Goal: Task Accomplishment & Management: Manage account settings

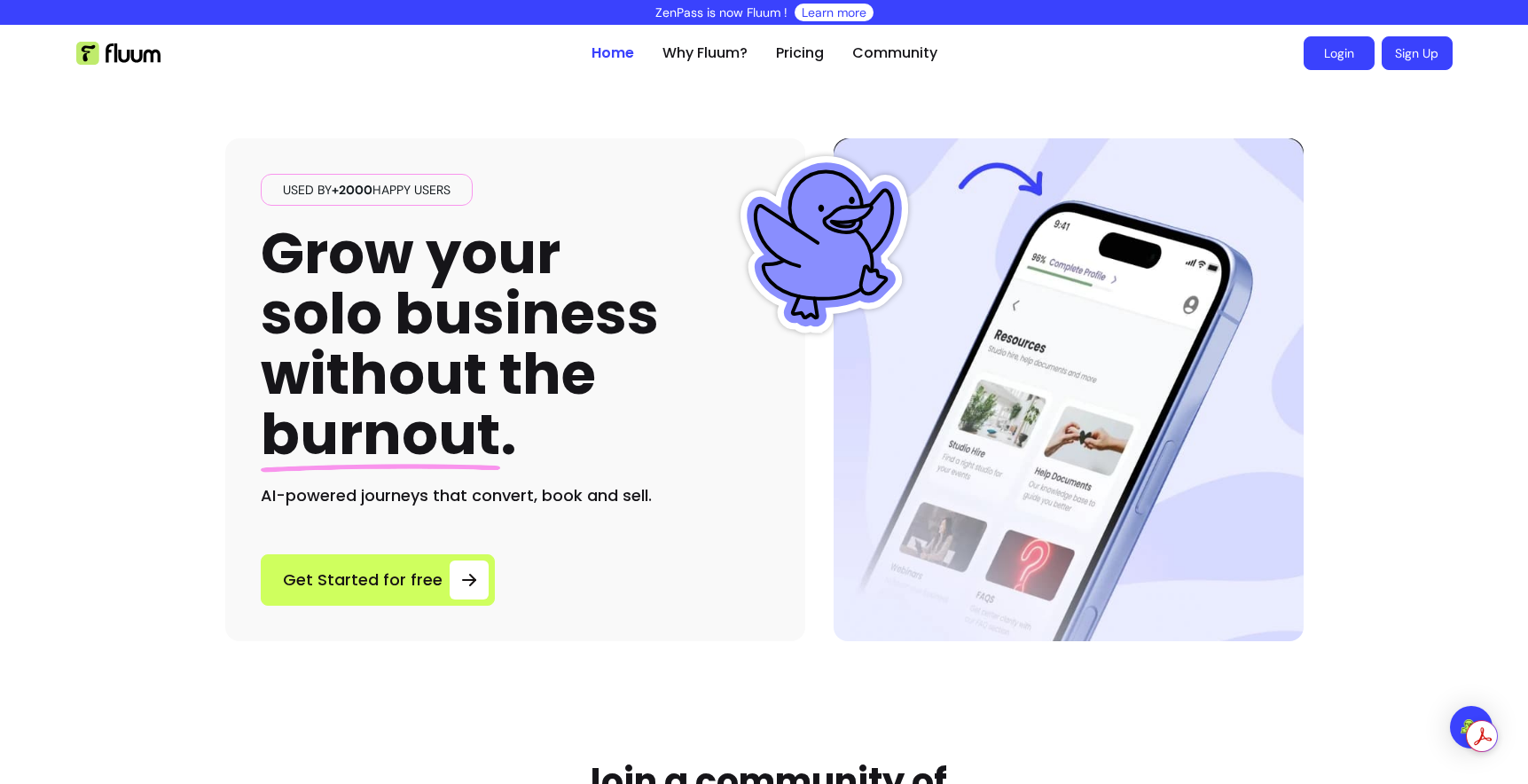
click at [1315, 69] on link "Login" at bounding box center [1339, 53] width 71 height 34
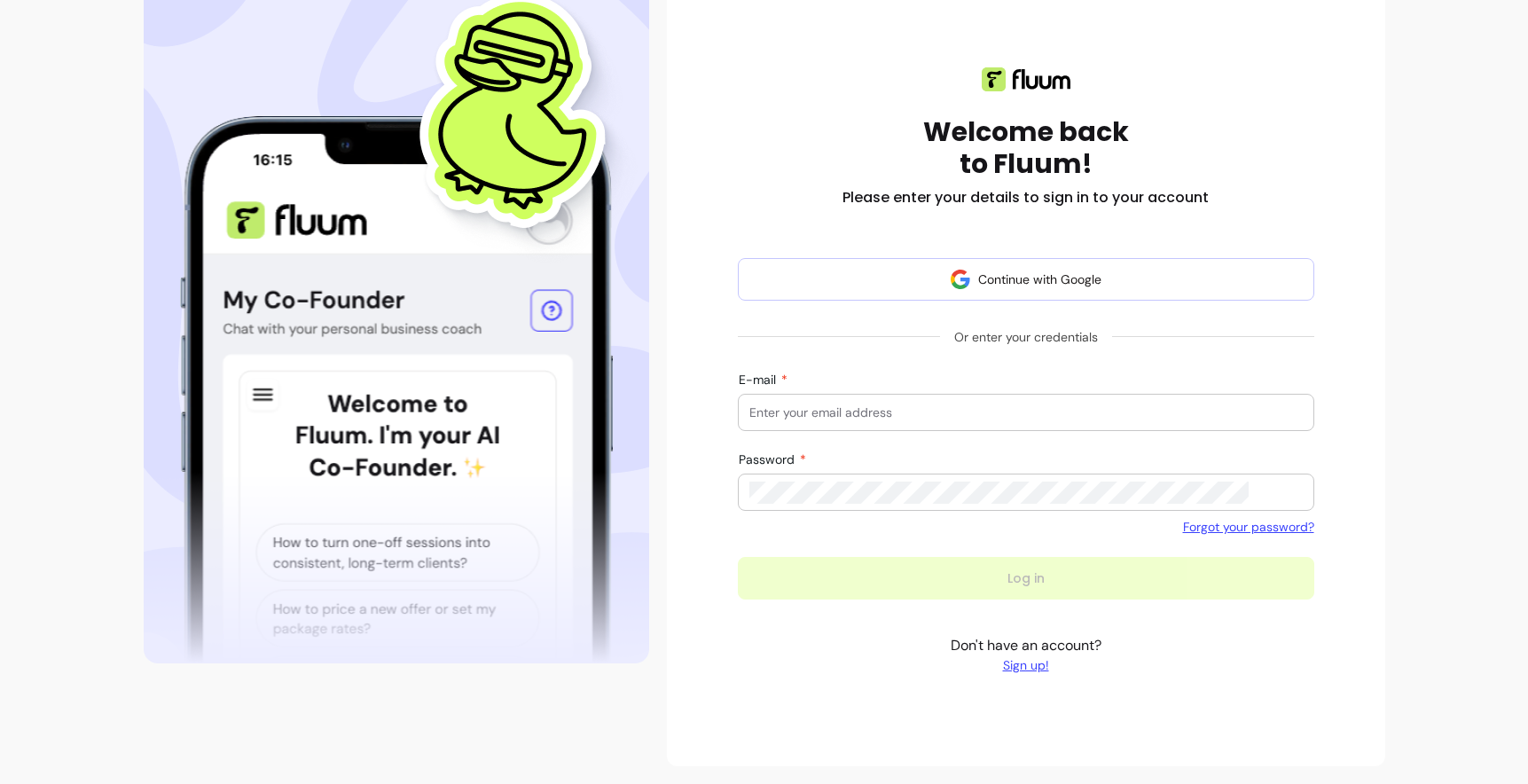
scroll to position [303, 0]
click at [859, 421] on input "E-mail" at bounding box center [1026, 412] width 553 height 17
type input "songsong950906@gmail.com"
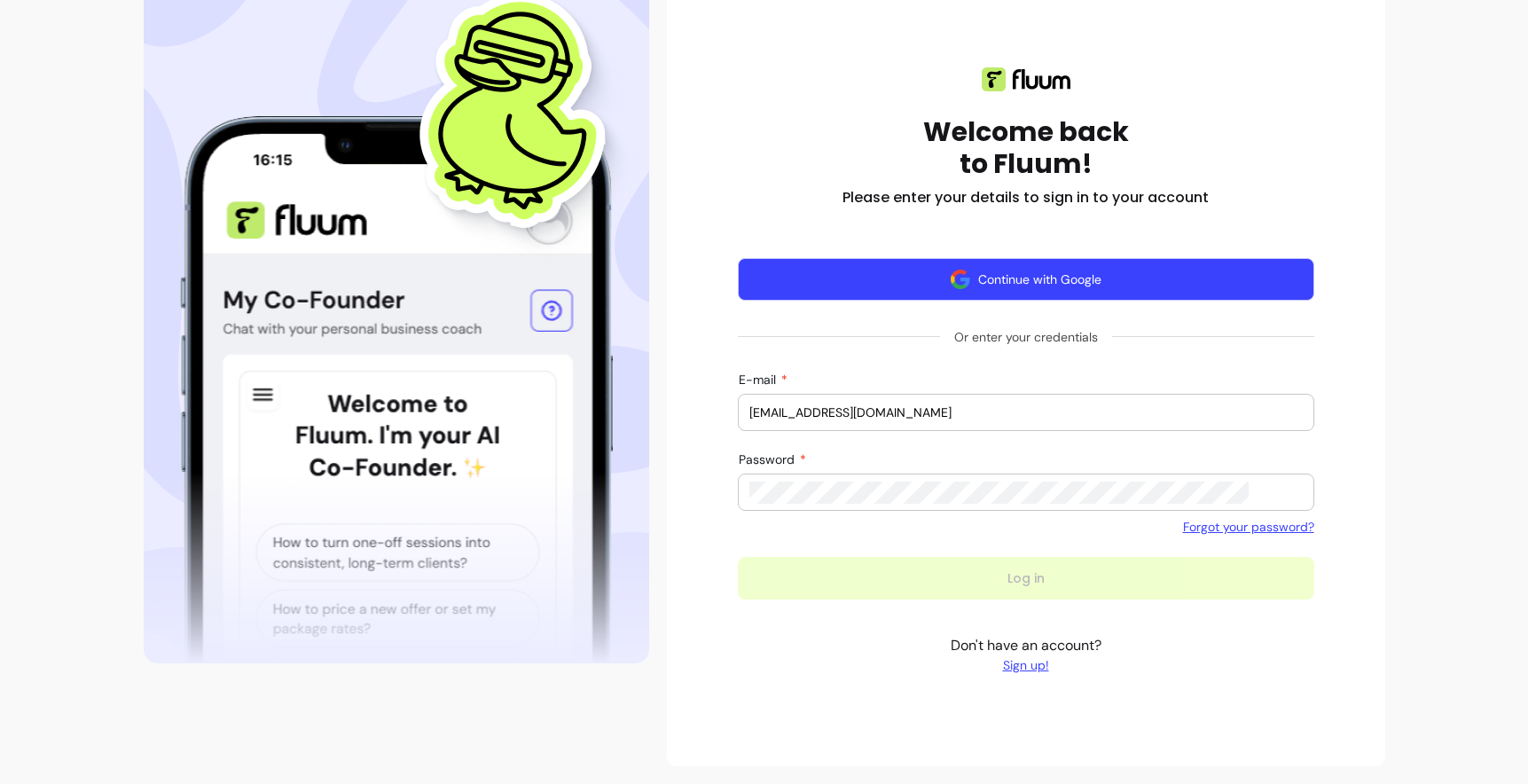
click at [1013, 258] on button "Continue with Google" at bounding box center [1025, 279] width 576 height 43
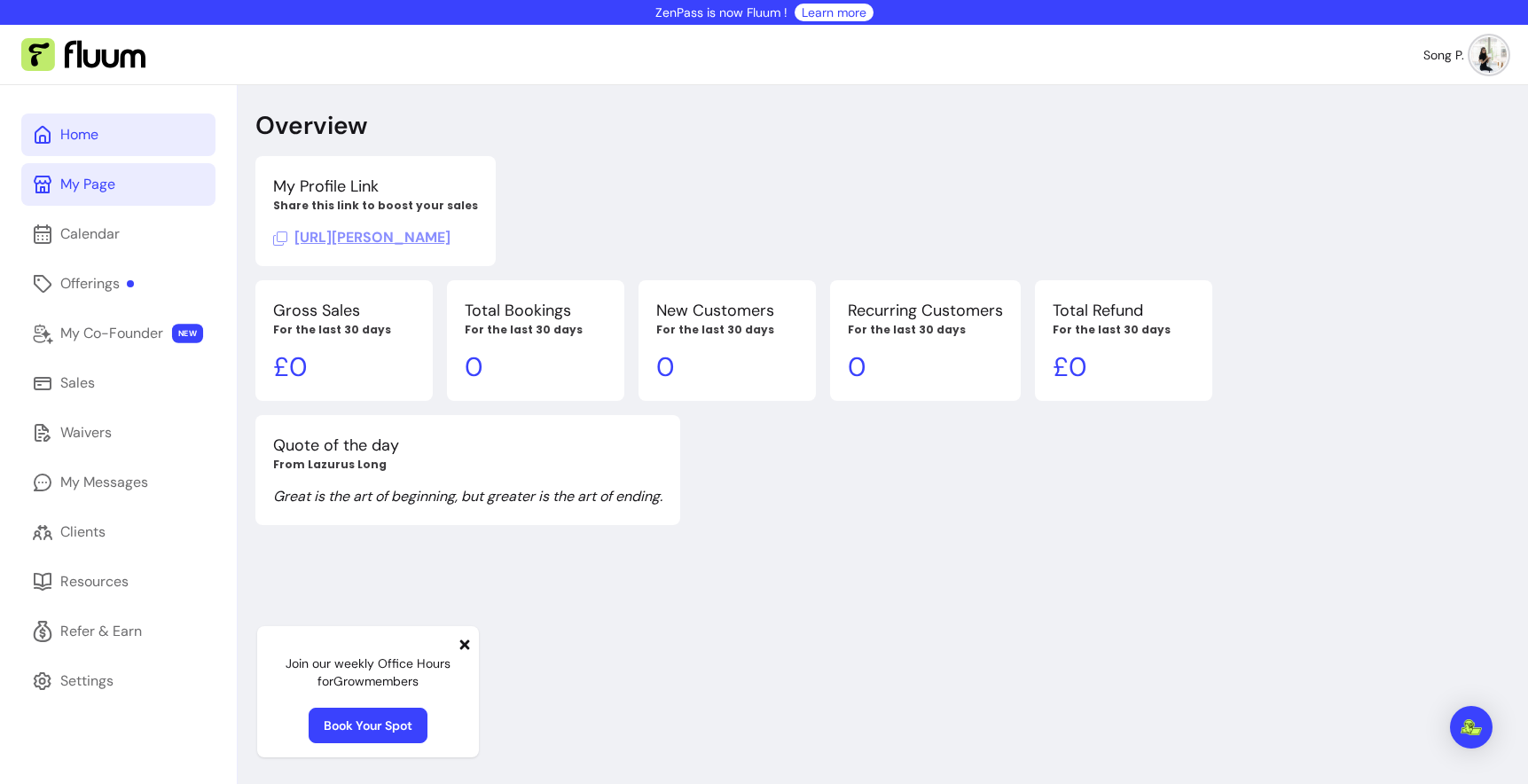
click at [98, 195] on div "My Page" at bounding box center [88, 183] width 55 height 21
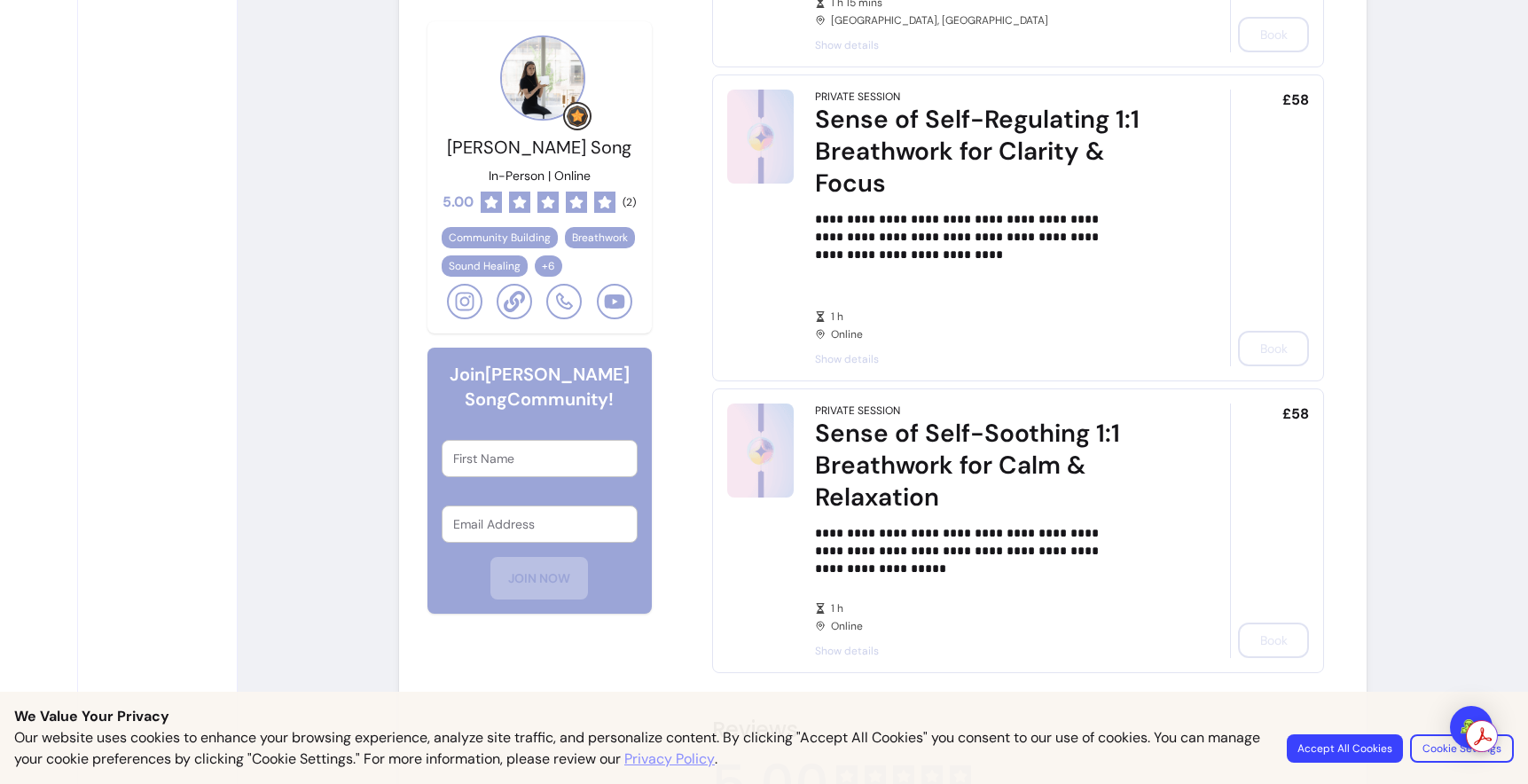
scroll to position [1137, 0]
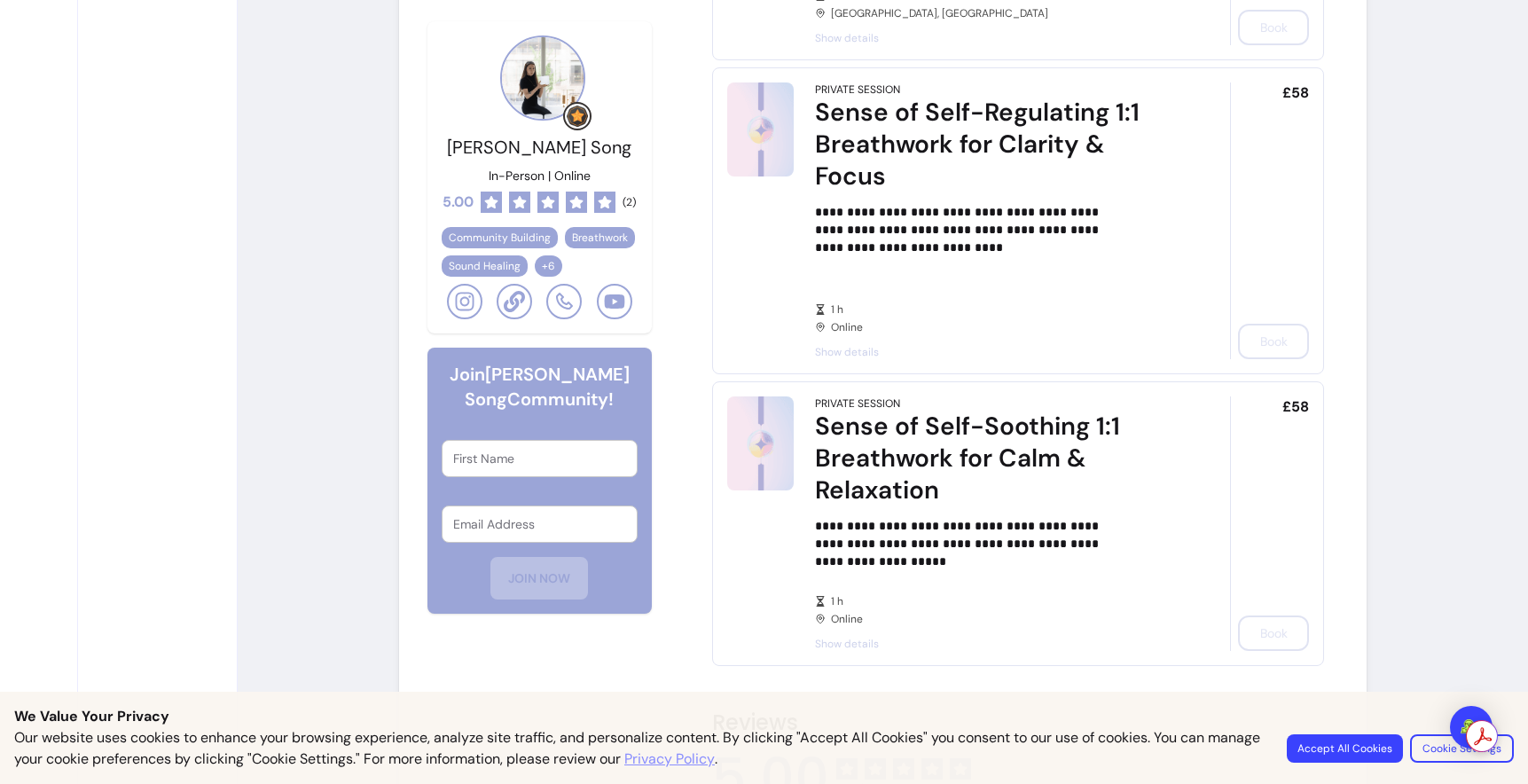
click at [1288, 734] on button "Accept All Cookies" at bounding box center [1345, 747] width 116 height 28
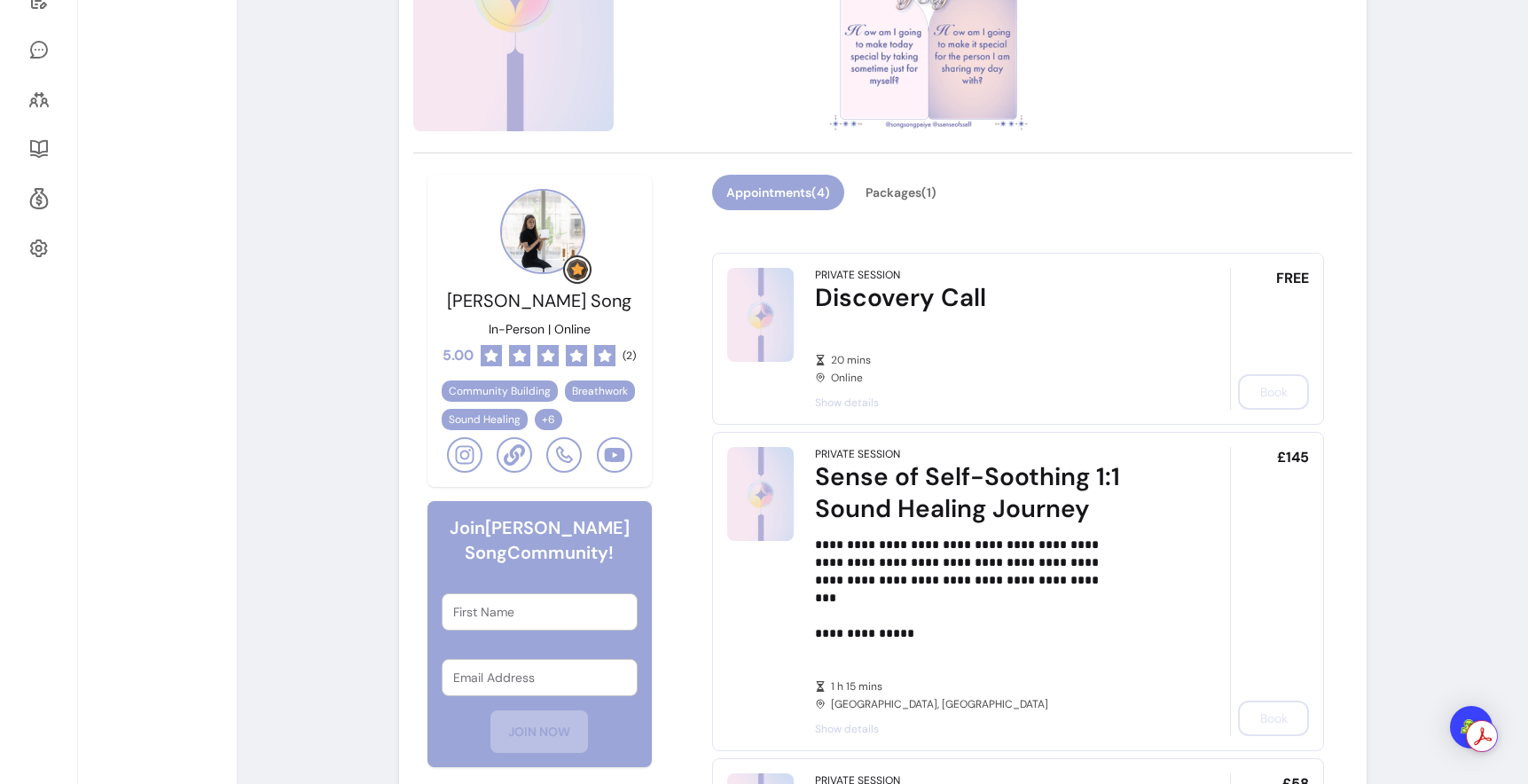
scroll to position [0, 0]
